Goal: Information Seeking & Learning: Learn about a topic

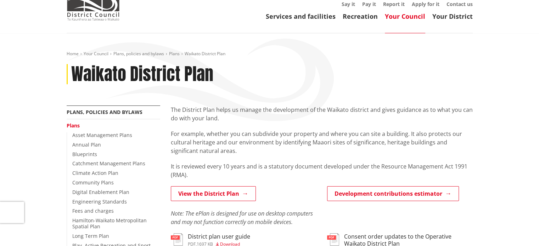
scroll to position [72, 0]
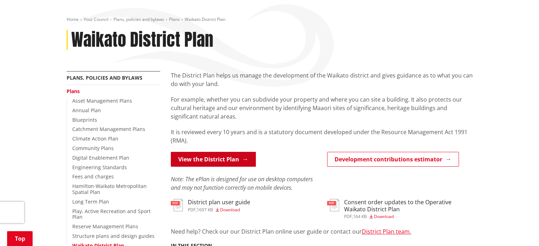
click at [203, 160] on link "View the District Plan" at bounding box center [213, 159] width 85 height 15
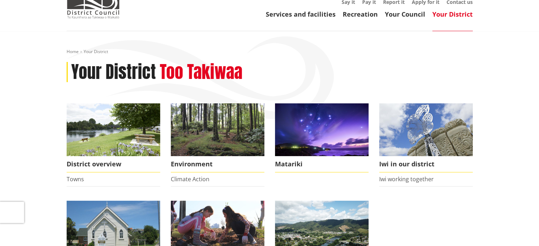
scroll to position [39, 0]
click at [404, 100] on div "Home Your District Your District Too Takiwaa District overview Towns Environmen…" at bounding box center [269, 216] width 417 height 334
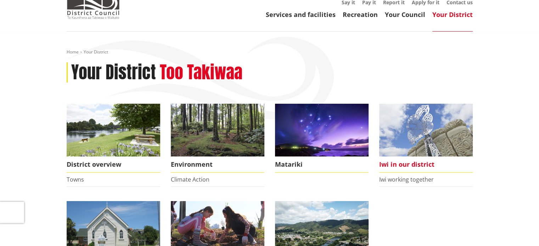
click at [407, 114] on img at bounding box center [426, 130] width 94 height 53
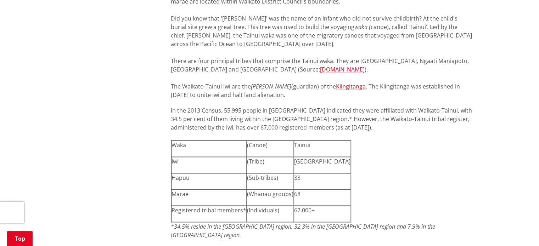
scroll to position [605, 0]
